Goal: Task Accomplishment & Management: Use online tool/utility

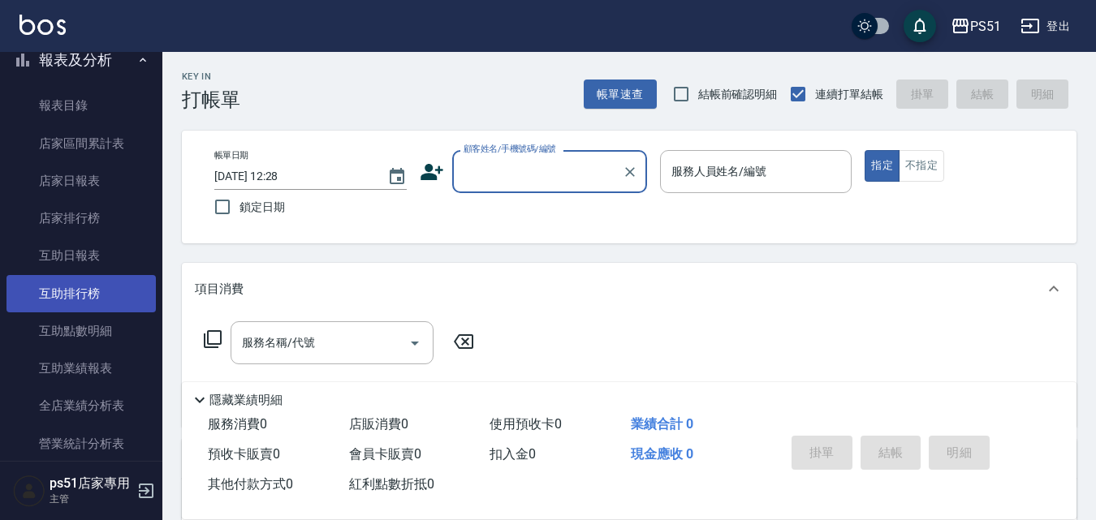
scroll to position [568, 0]
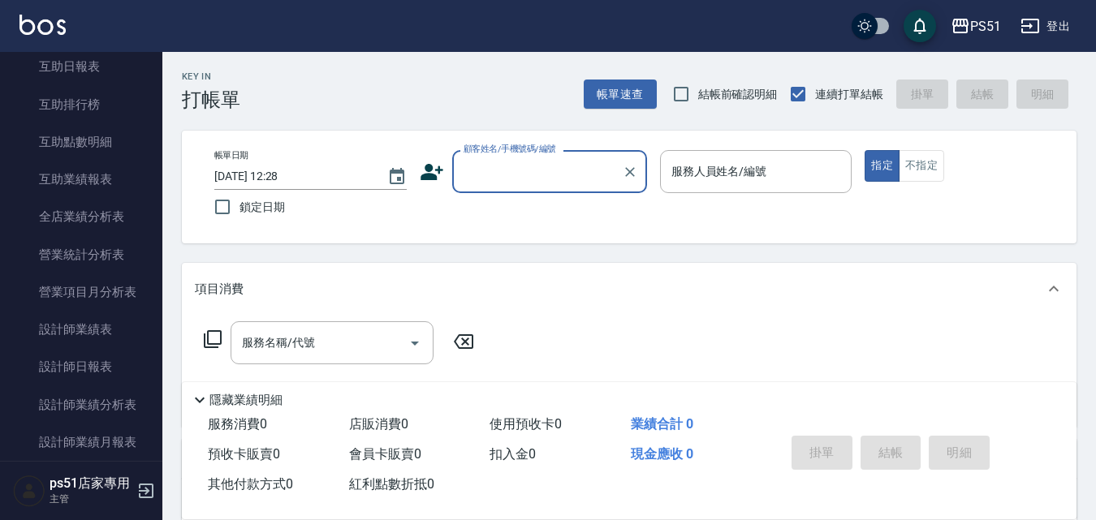
click at [548, 166] on input "顧客姓名/手機號碼/編號" at bounding box center [538, 172] width 156 height 28
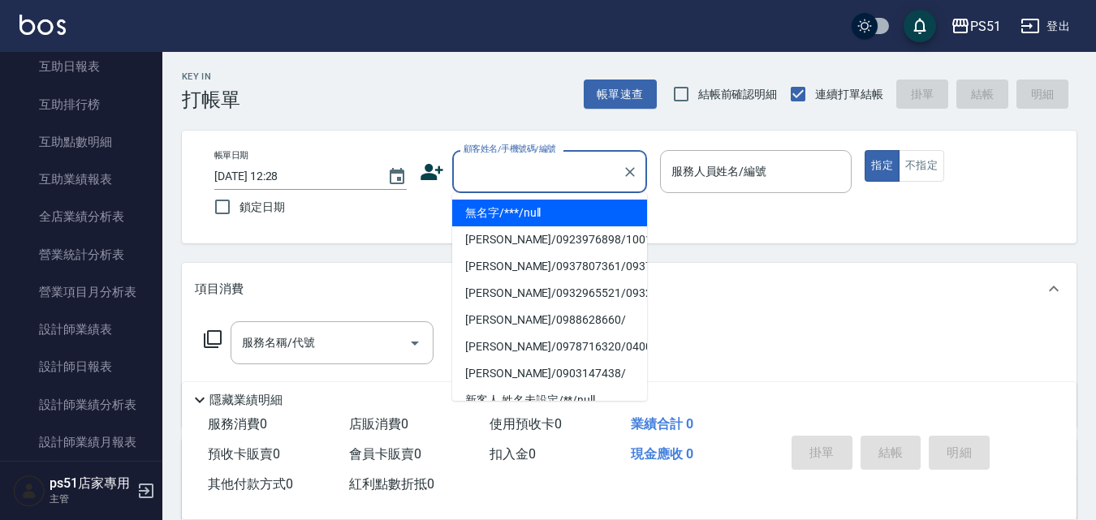
click at [551, 207] on li "無名字/***/null" at bounding box center [549, 213] width 195 height 27
type input "無名字/***/null"
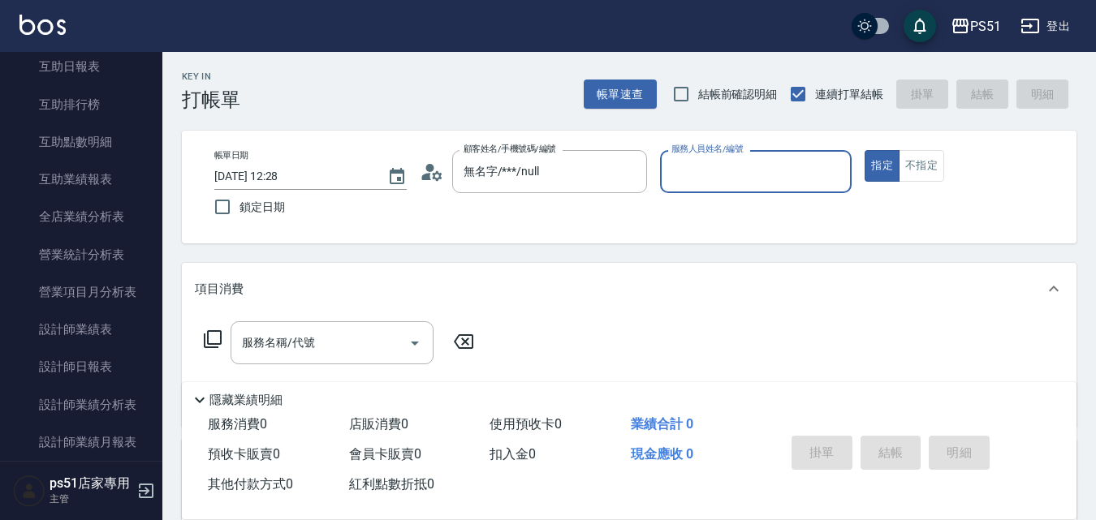
drag, startPoint x: 788, startPoint y: 154, endPoint x: 788, endPoint y: 172, distance: 17.9
click at [788, 154] on div "服務人員姓名/編號" at bounding box center [756, 171] width 192 height 43
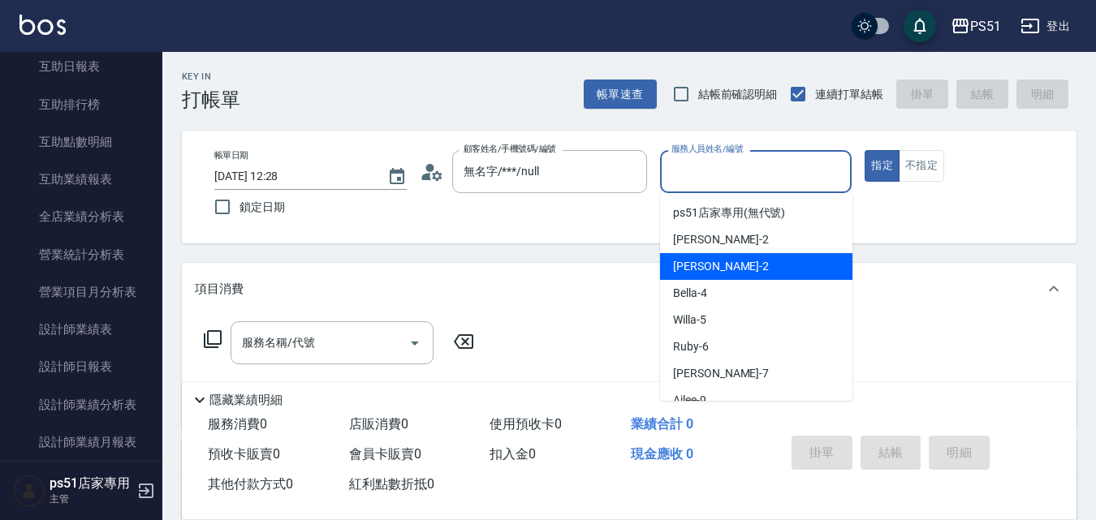
click at [791, 266] on div "[PERSON_NAME] -2" at bounding box center [756, 266] width 192 height 27
type input "[PERSON_NAME]-2"
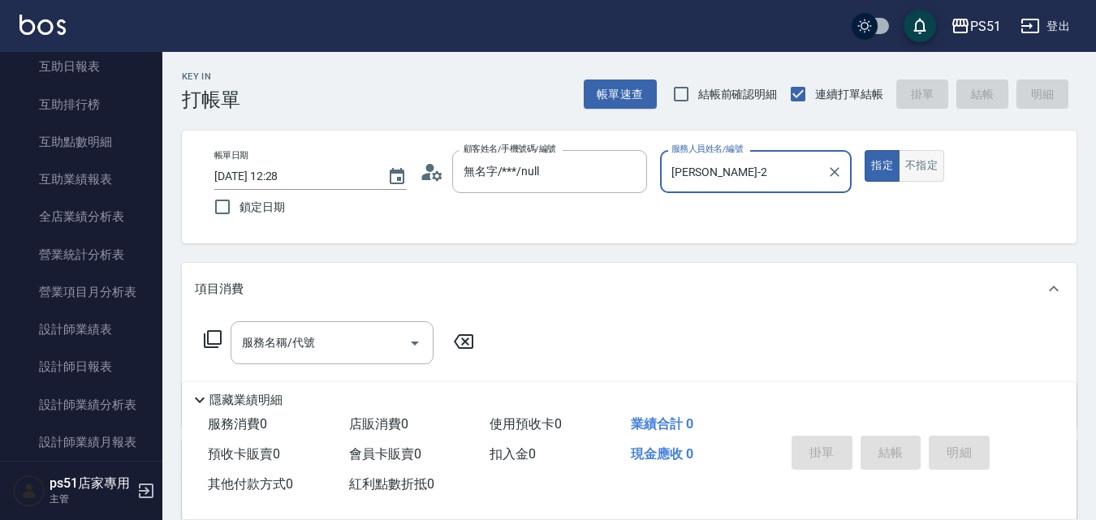
click at [927, 181] on button "不指定" at bounding box center [921, 166] width 45 height 32
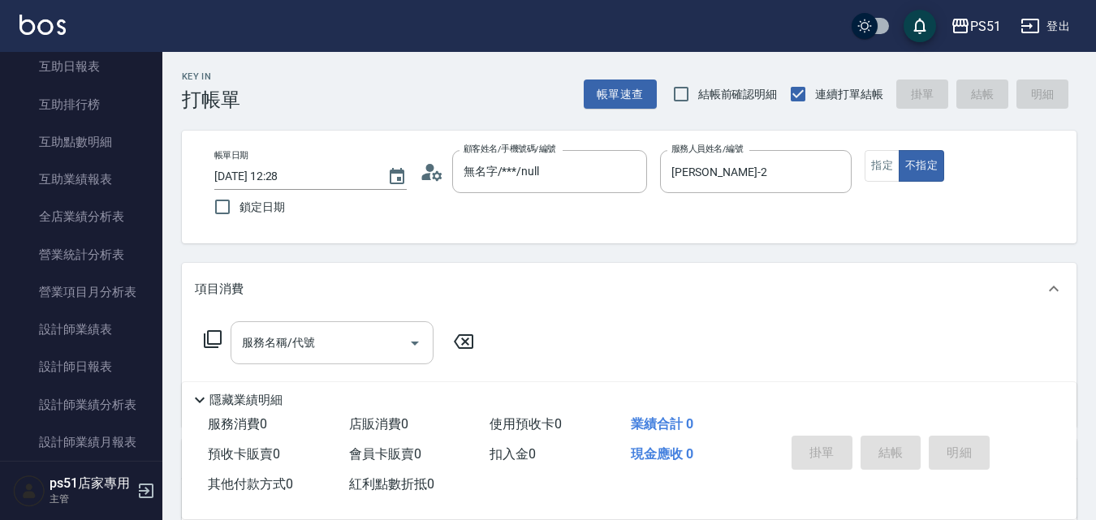
click at [338, 347] on input "服務名稱/代號" at bounding box center [320, 343] width 164 height 28
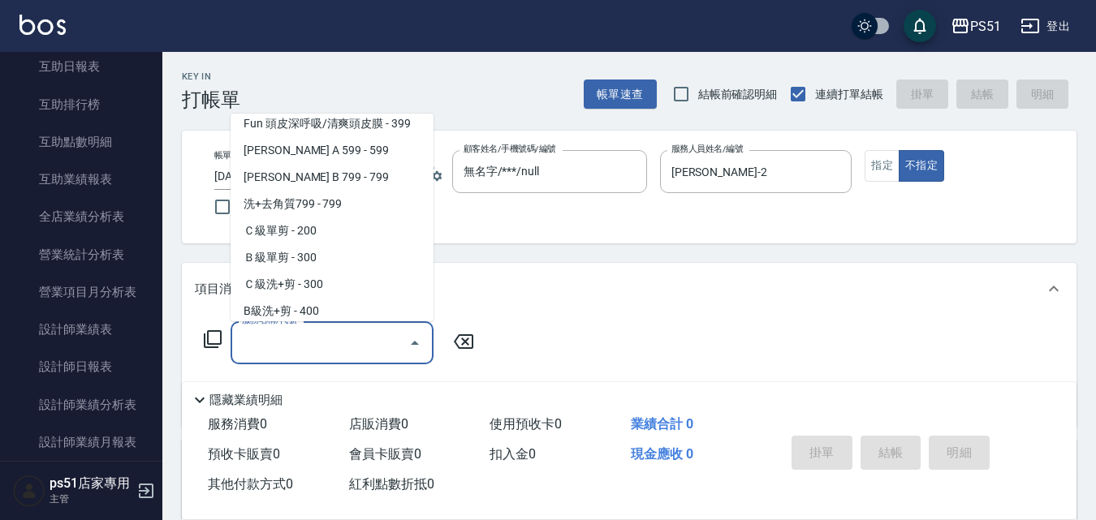
scroll to position [379, 0]
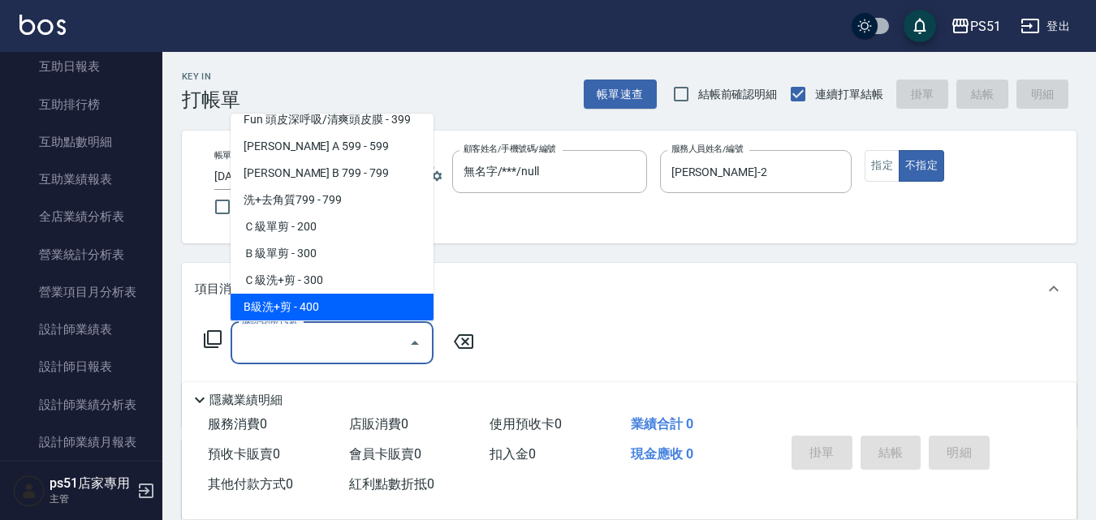
click at [362, 303] on span "B級洗+剪 - 400" at bounding box center [332, 307] width 203 height 27
type input "B級洗+剪(204)"
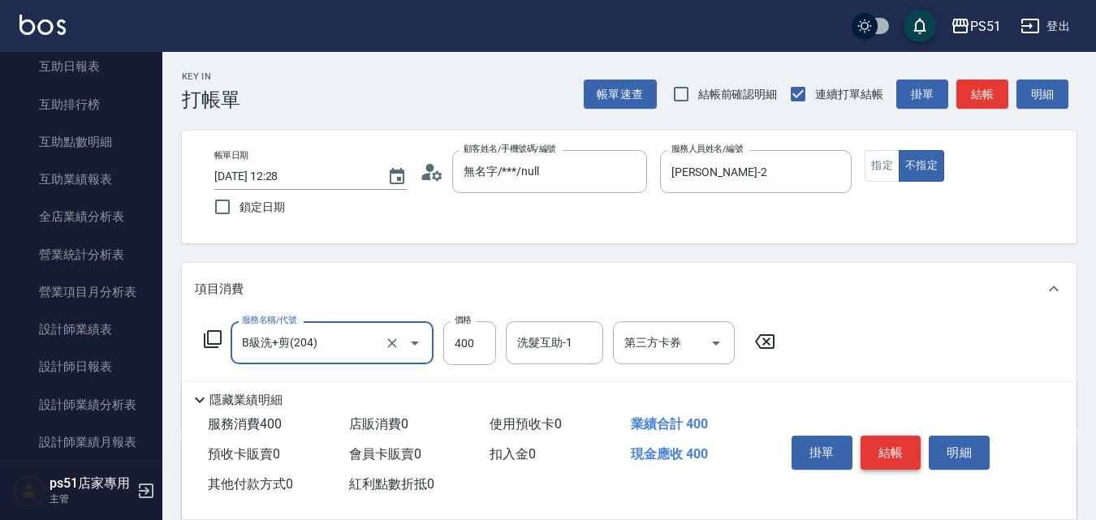
click at [897, 450] on button "結帳" at bounding box center [891, 453] width 61 height 34
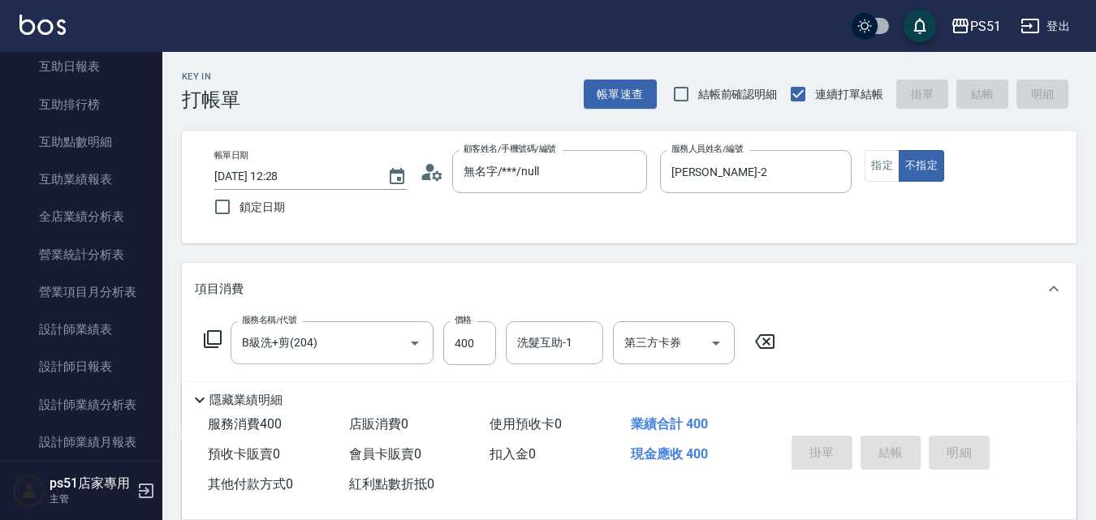
type input "[DATE] 14:37"
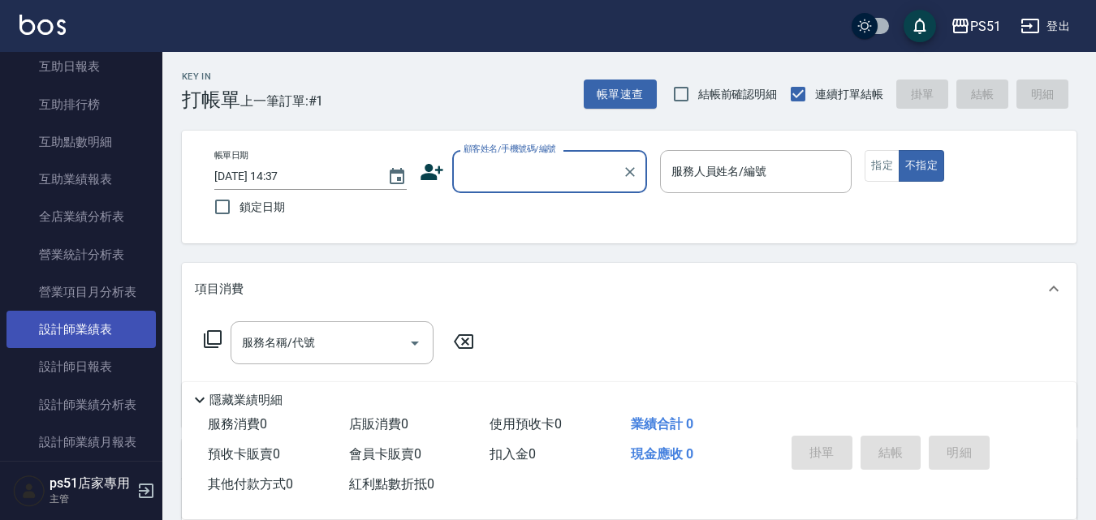
scroll to position [758, 0]
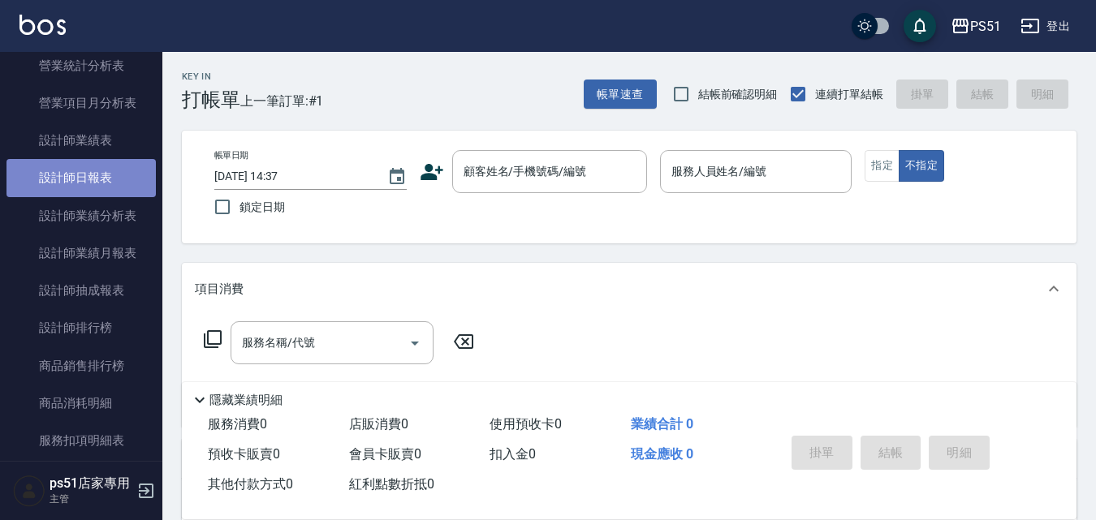
click at [103, 180] on link "設計師日報表" at bounding box center [80, 177] width 149 height 37
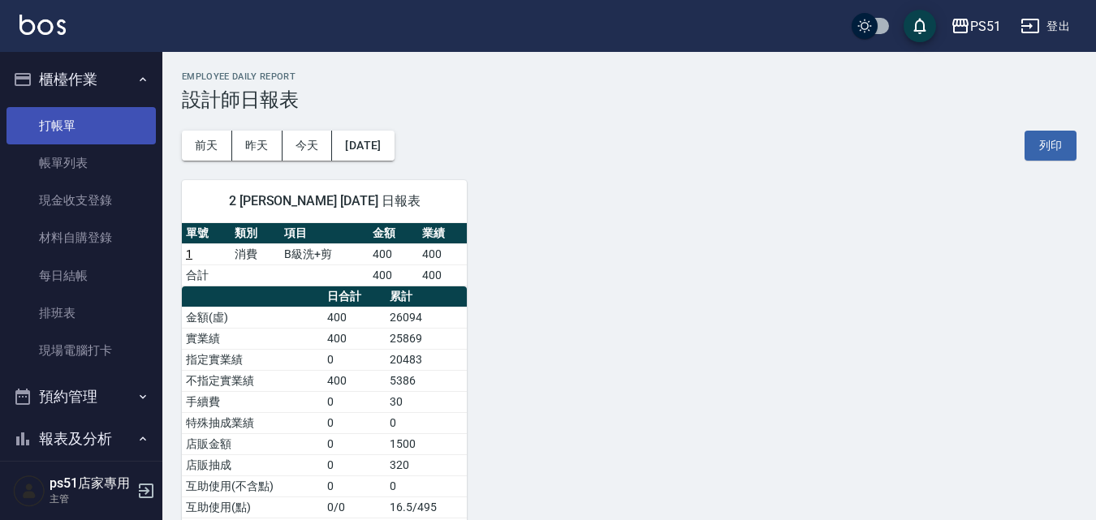
click at [47, 136] on link "打帳單" at bounding box center [80, 125] width 149 height 37
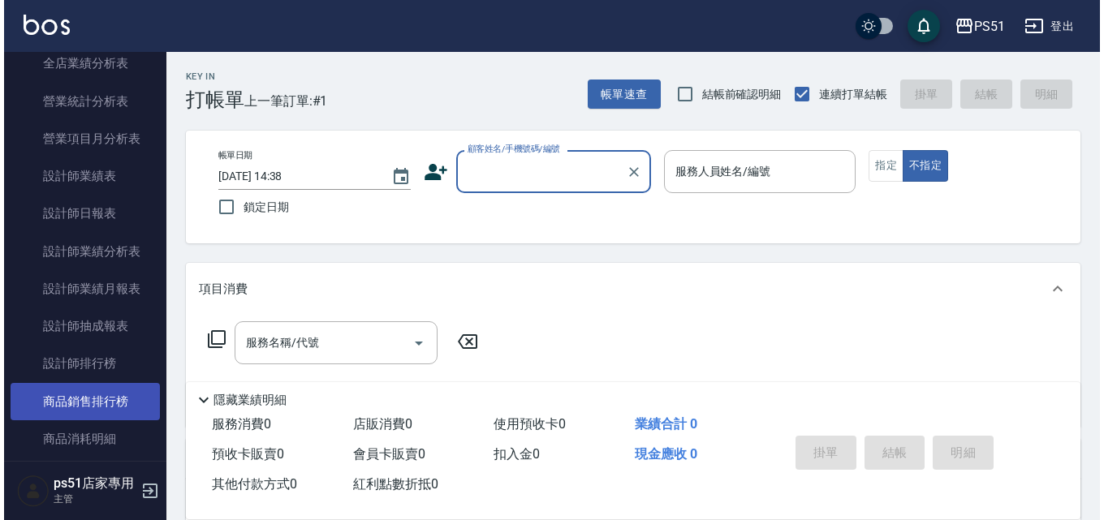
scroll to position [758, 0]
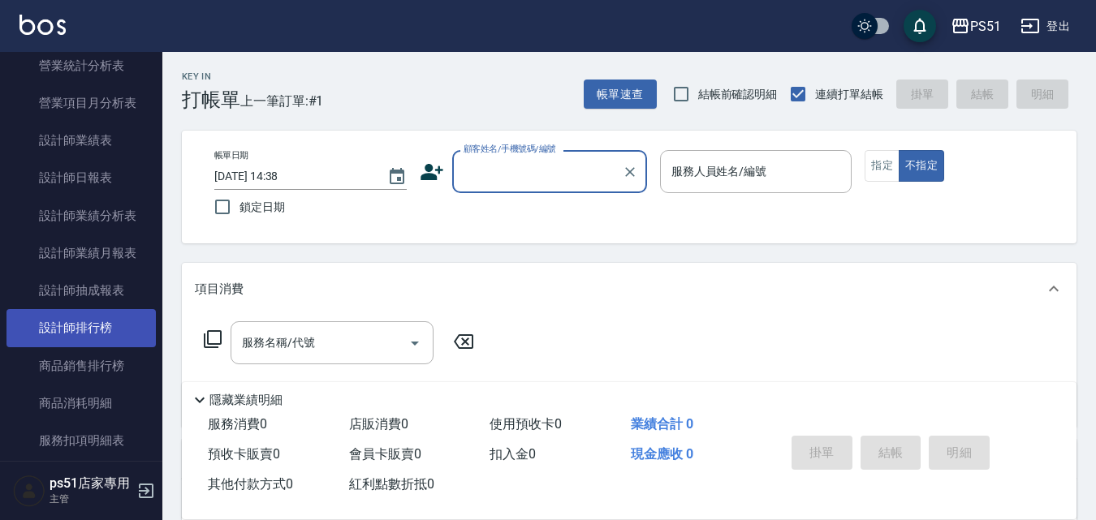
click at [129, 330] on link "設計師排行榜" at bounding box center [80, 327] width 149 height 37
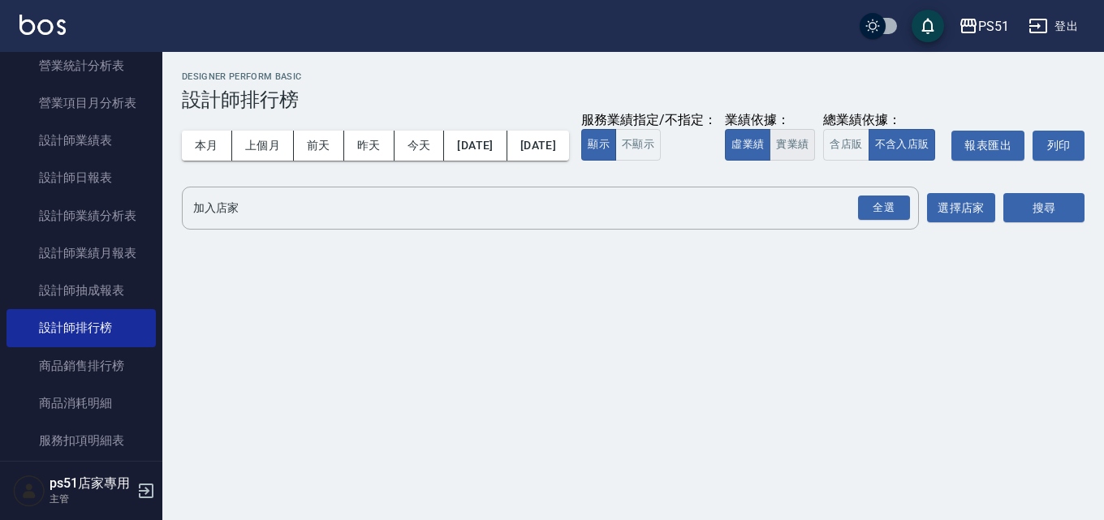
click at [770, 161] on button "實業績" at bounding box center [792, 145] width 45 height 32
click at [873, 221] on div "全選" at bounding box center [884, 208] width 52 height 25
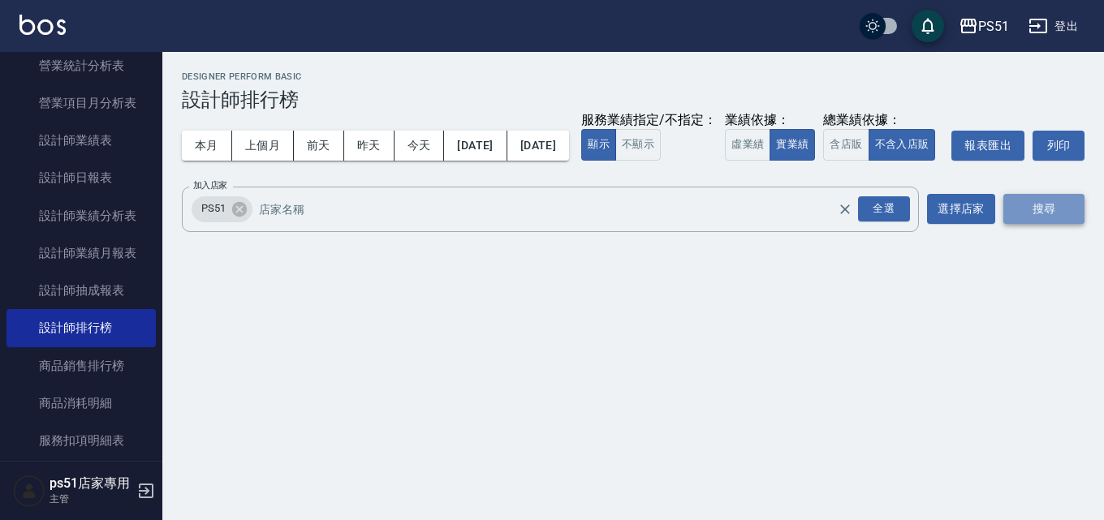
click at [1021, 224] on button "搜尋" at bounding box center [1044, 209] width 81 height 30
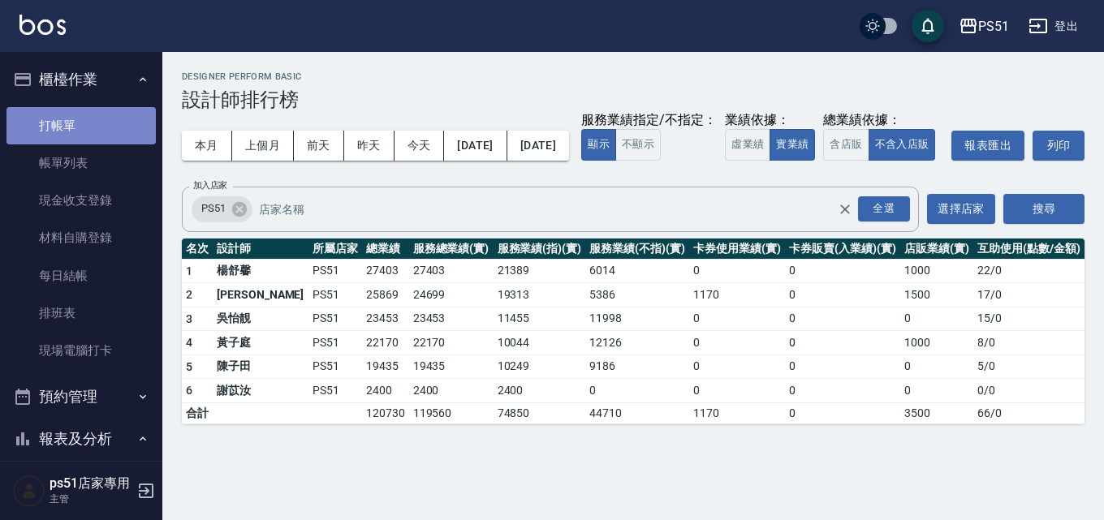
click at [114, 118] on link "打帳單" at bounding box center [80, 125] width 149 height 37
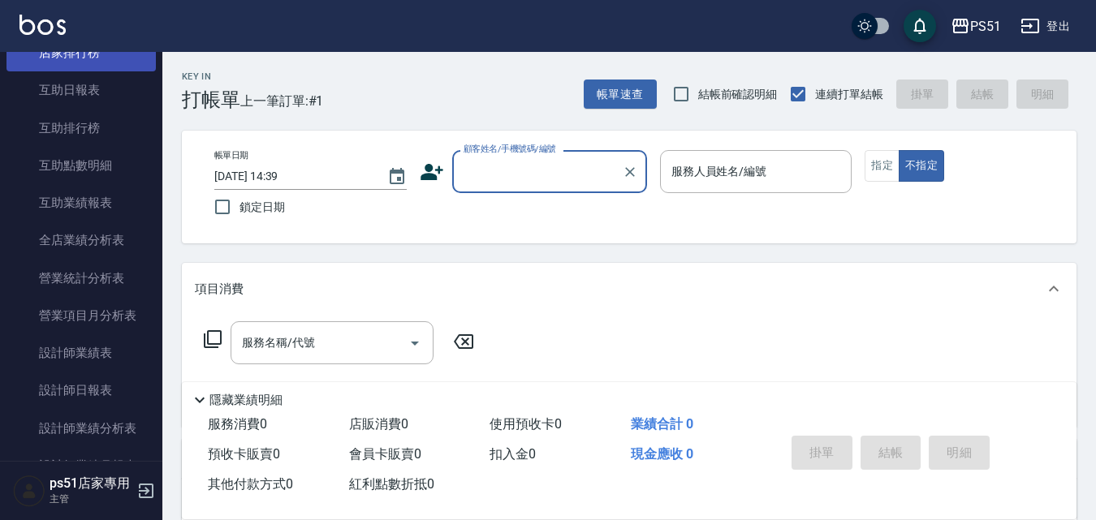
scroll to position [568, 0]
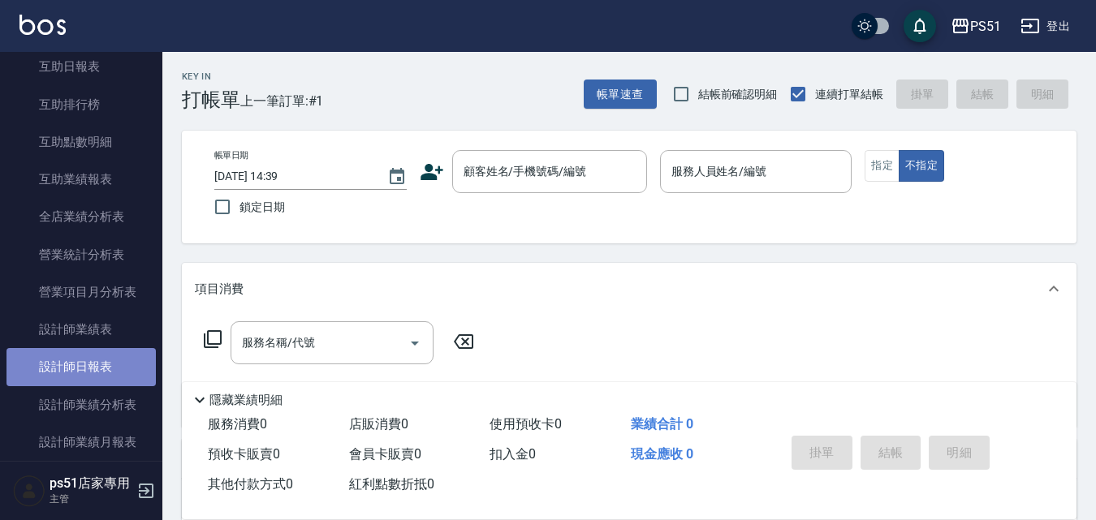
click at [122, 361] on link "設計師日報表" at bounding box center [80, 366] width 149 height 37
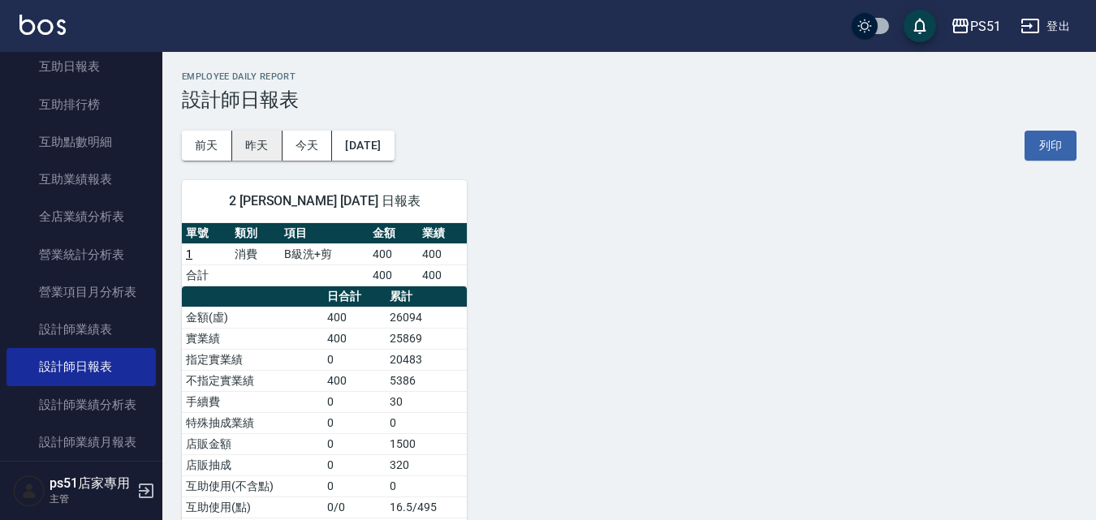
click at [266, 134] on button "昨天" at bounding box center [257, 146] width 50 height 30
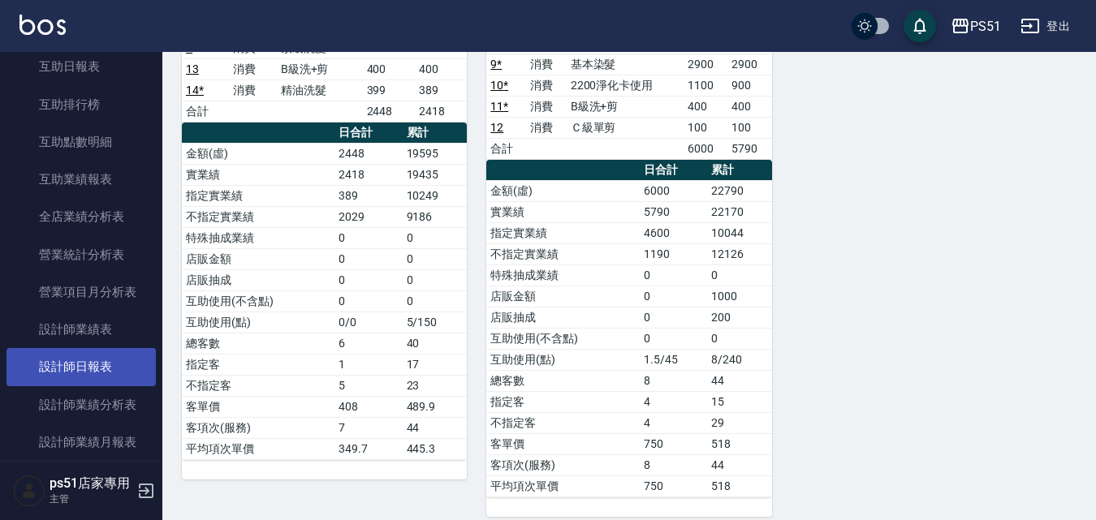
scroll to position [758, 0]
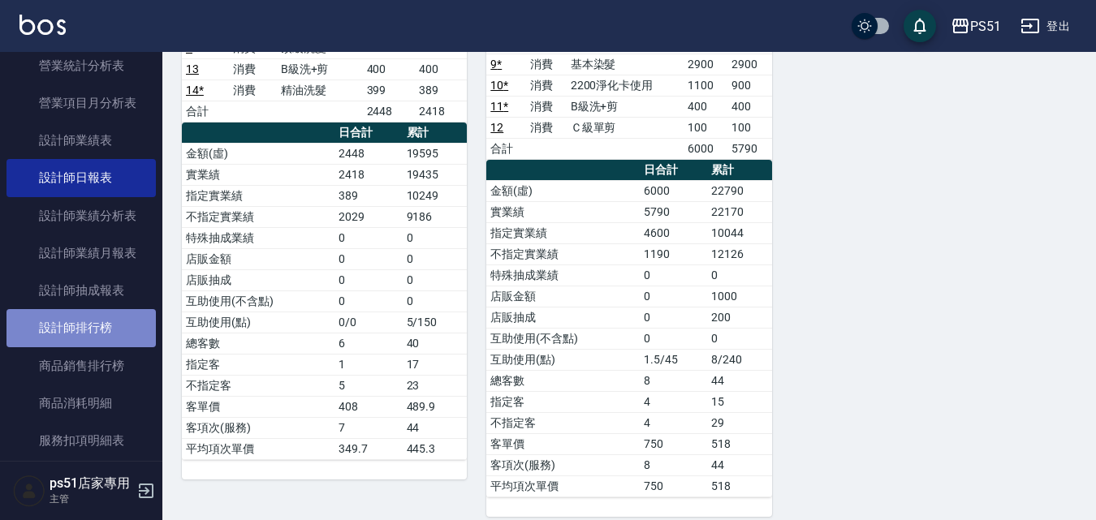
click at [96, 323] on link "設計師排行榜" at bounding box center [80, 327] width 149 height 37
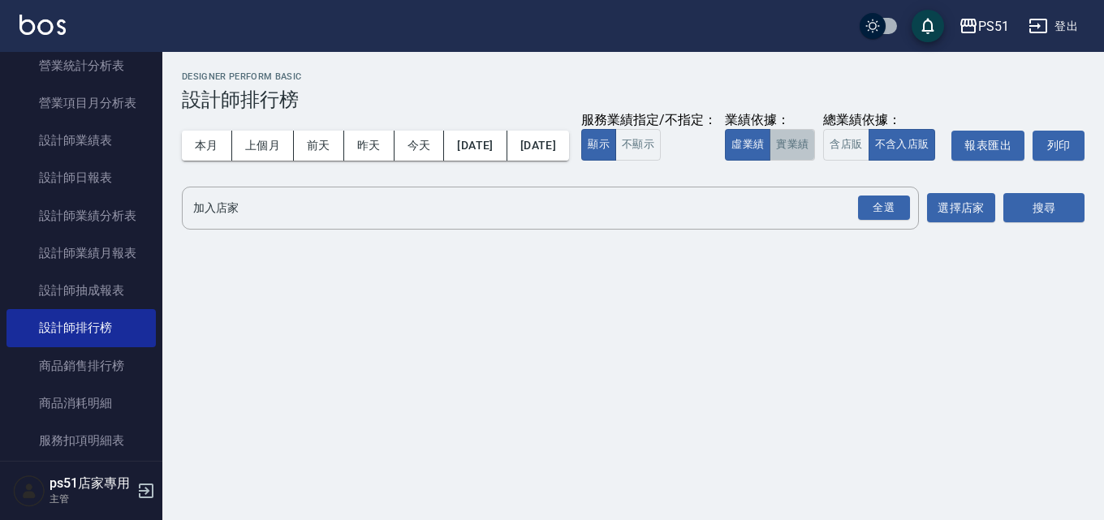
click at [770, 161] on button "實業績" at bounding box center [792, 145] width 45 height 32
click at [855, 230] on div "全選" at bounding box center [883, 208] width 57 height 43
click at [1038, 223] on button "搜尋" at bounding box center [1044, 208] width 81 height 30
click at [874, 221] on div "全選" at bounding box center [884, 208] width 52 height 25
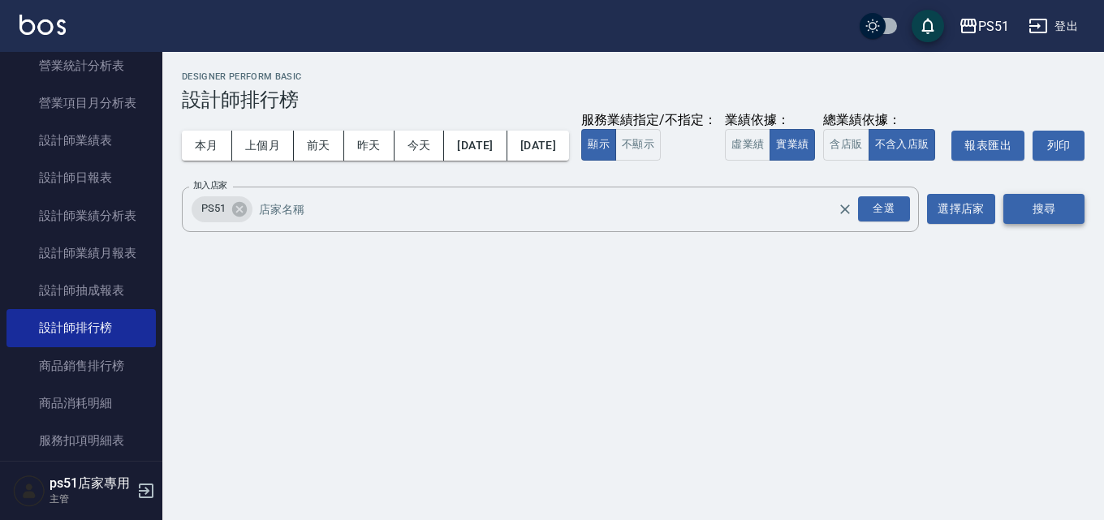
click at [1030, 224] on button "搜尋" at bounding box center [1044, 209] width 81 height 30
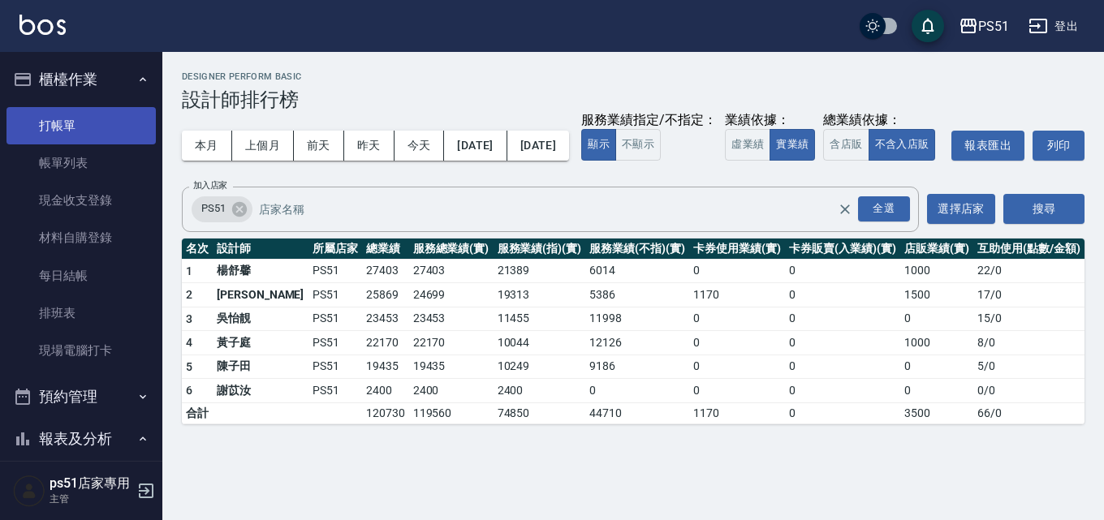
click at [35, 132] on link "打帳單" at bounding box center [80, 125] width 149 height 37
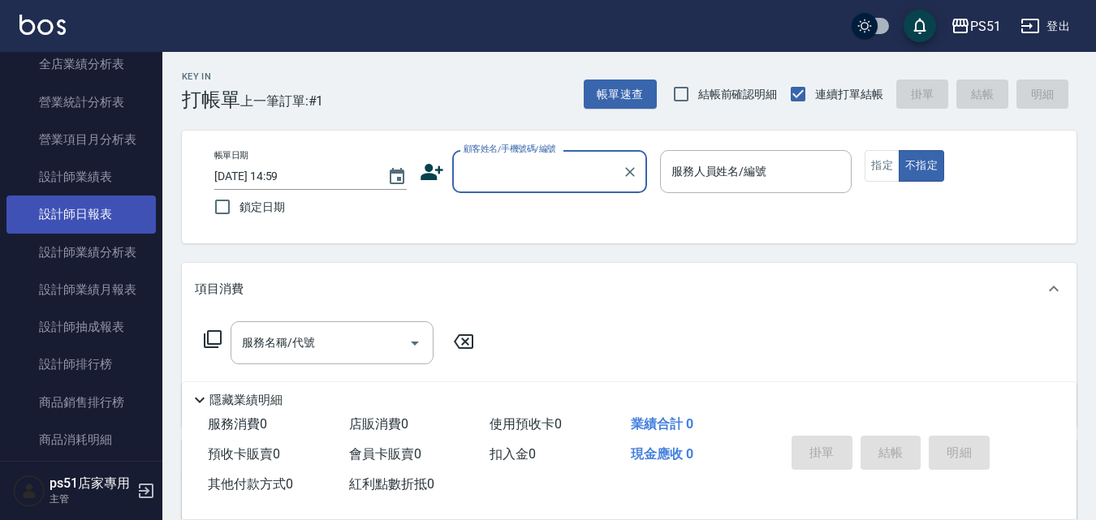
scroll to position [758, 0]
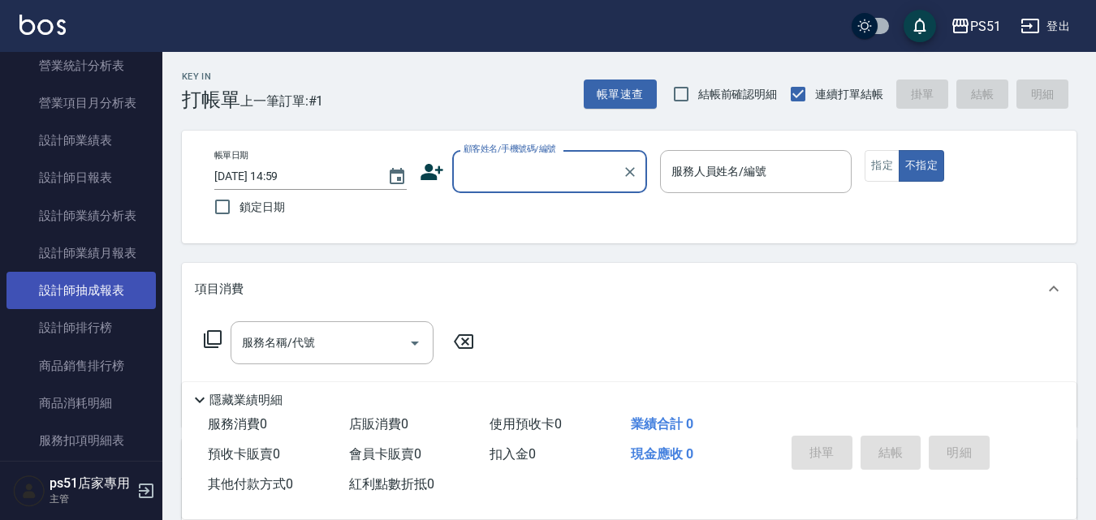
click at [115, 280] on link "設計師抽成報表" at bounding box center [80, 290] width 149 height 37
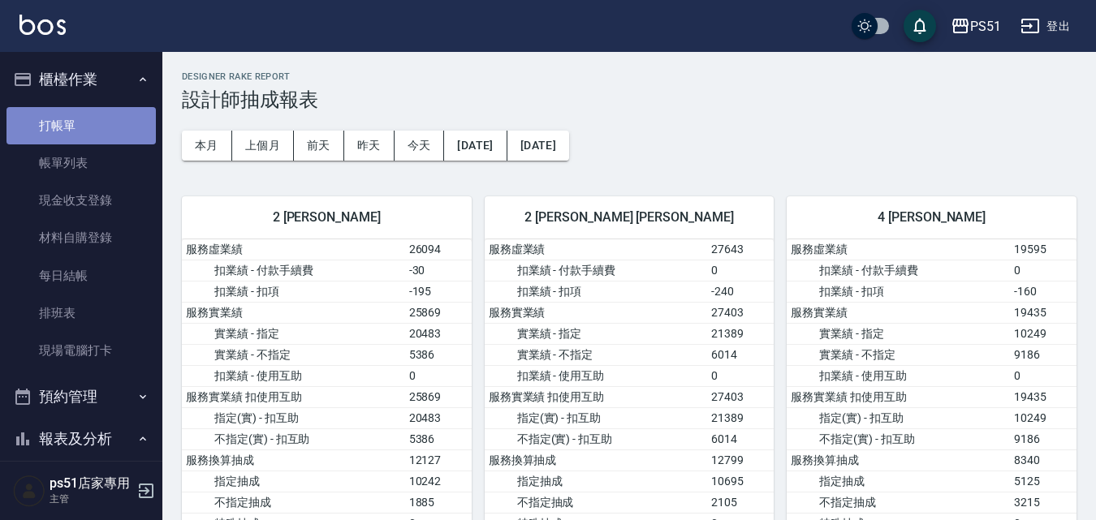
click at [101, 123] on link "打帳單" at bounding box center [80, 125] width 149 height 37
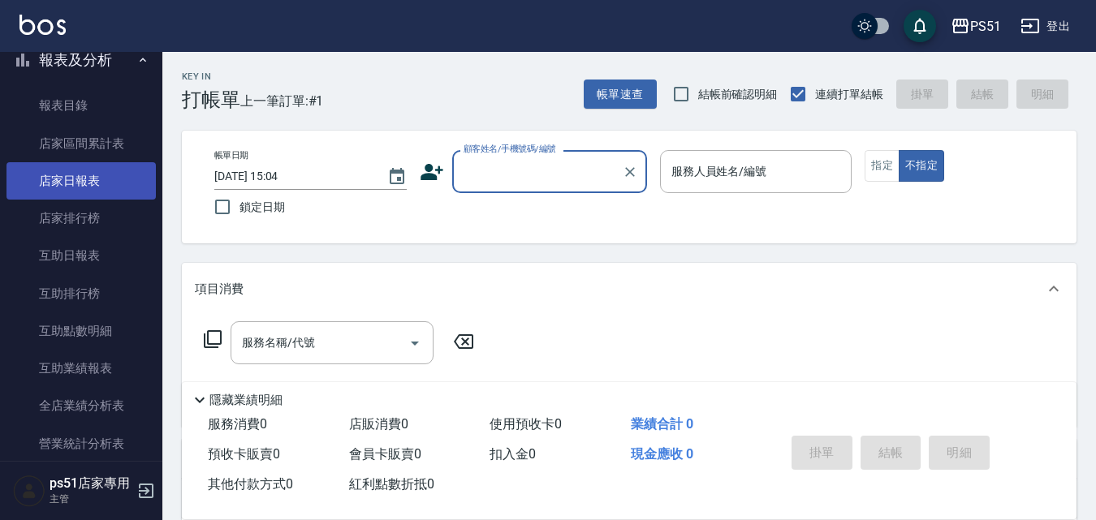
scroll to position [568, 0]
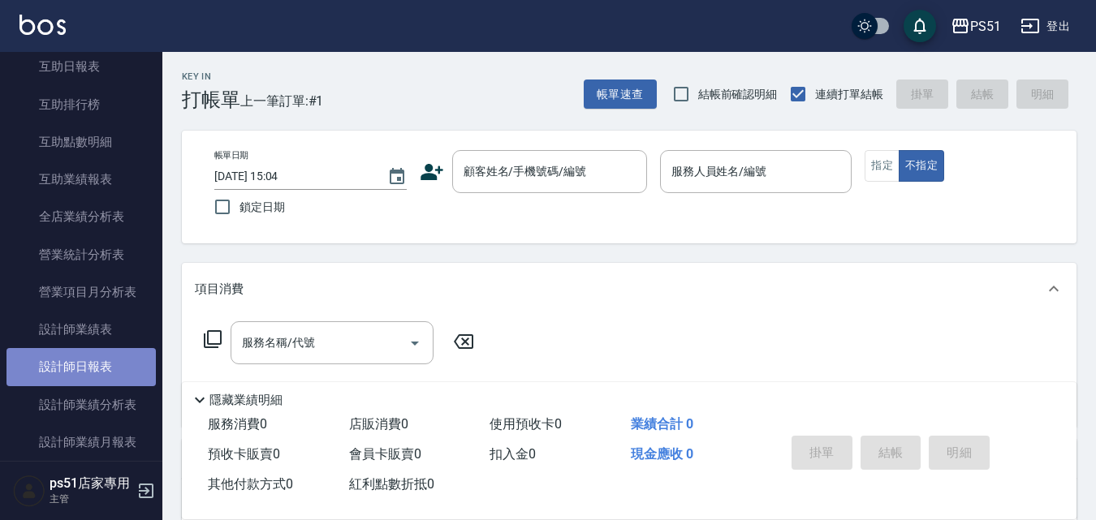
click at [93, 363] on link "設計師日報表" at bounding box center [80, 366] width 149 height 37
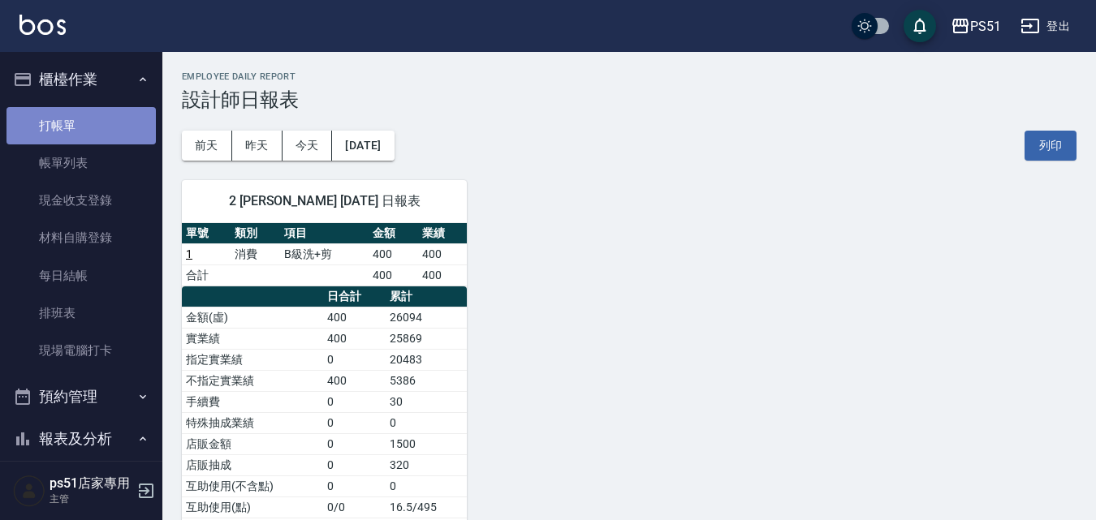
click at [113, 114] on link "打帳單" at bounding box center [80, 125] width 149 height 37
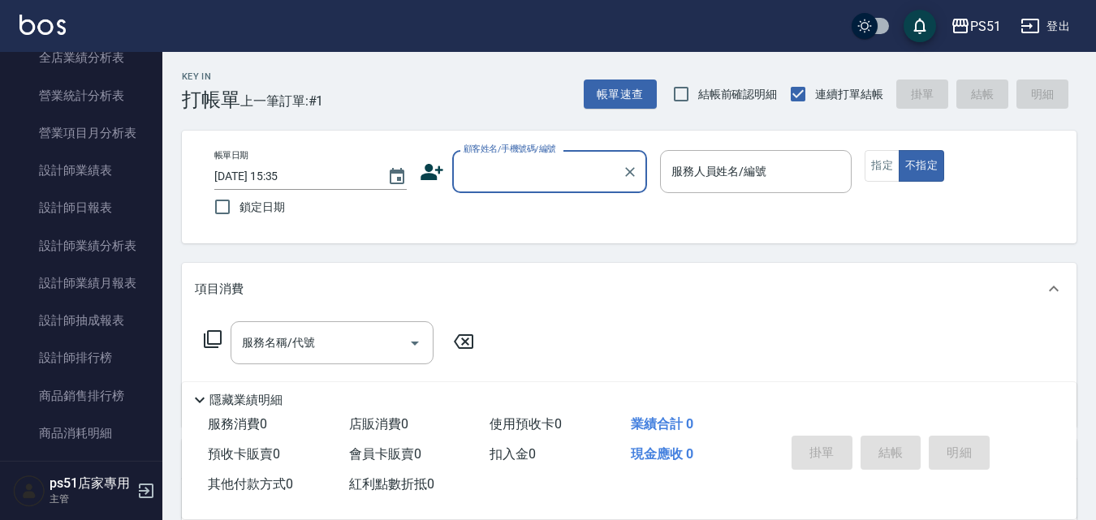
scroll to position [758, 0]
